Goal: Find specific page/section

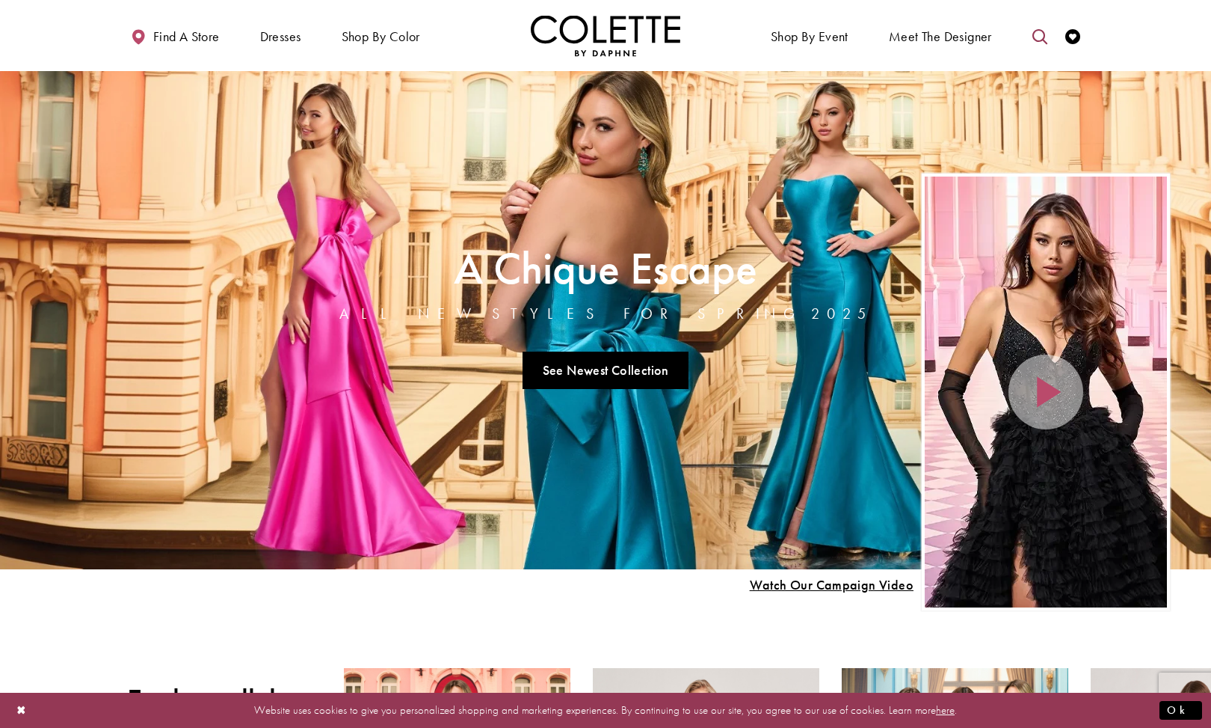
click at [1034, 34] on icon "Toggle search" at bounding box center [1040, 36] width 15 height 15
click at [979, 36] on input "Search" at bounding box center [963, 36] width 180 height 22
type input "*****"
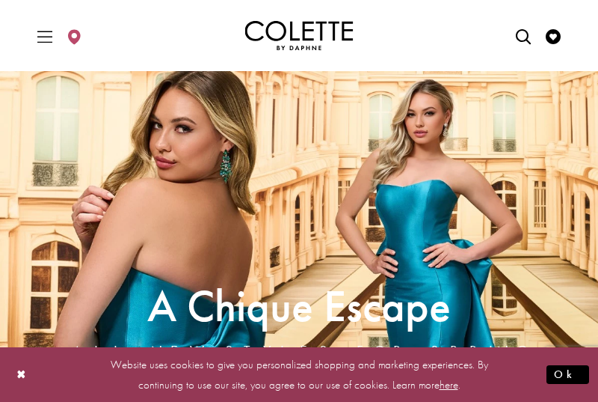
click at [360, 67] on div "Primary block" at bounding box center [299, 35] width 561 height 71
